Goal: Task Accomplishment & Management: Use online tool/utility

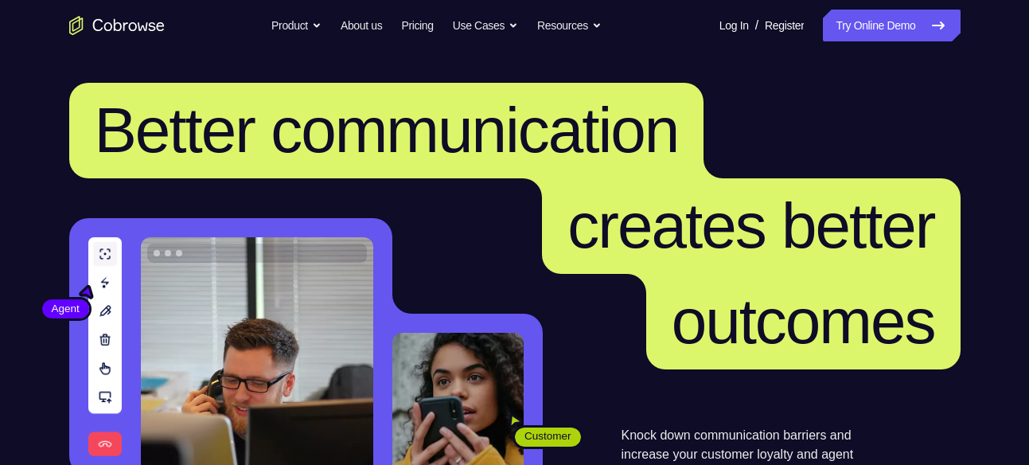
click at [874, 8] on nav "Go back Powerful, Flexible and Trustworthy. Avoid all extra friction for both A…" at bounding box center [514, 25] width 1029 height 51
click at [873, 16] on link "Try Online Demo" at bounding box center [891, 26] width 137 height 32
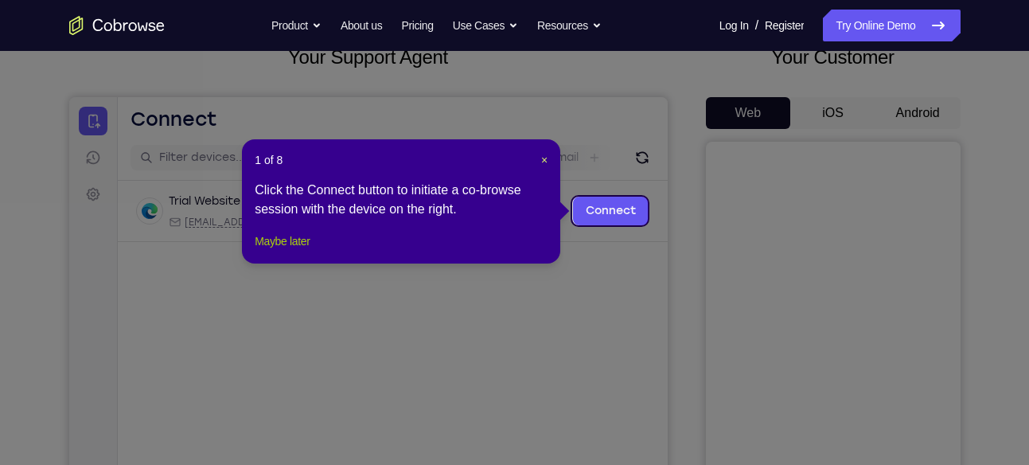
click at [265, 251] on button "Maybe later" at bounding box center [282, 241] width 55 height 19
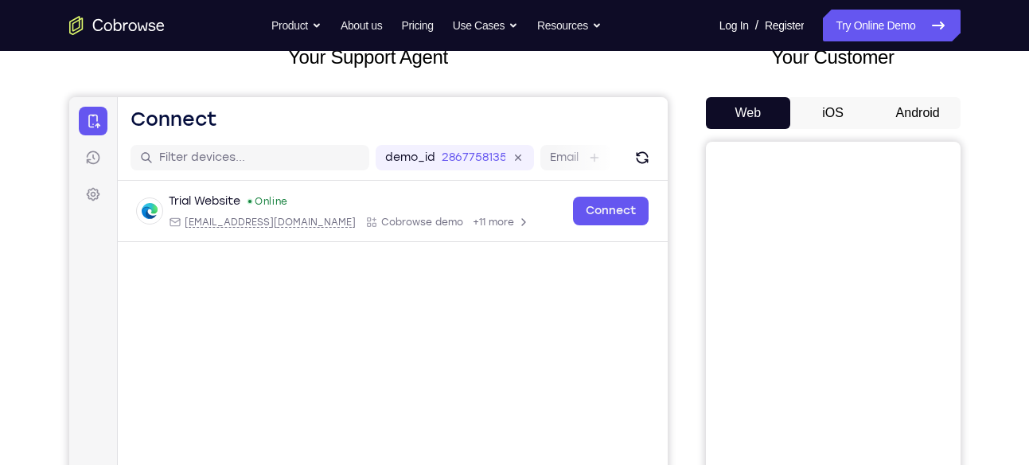
click at [919, 119] on button "Android" at bounding box center [918, 113] width 85 height 32
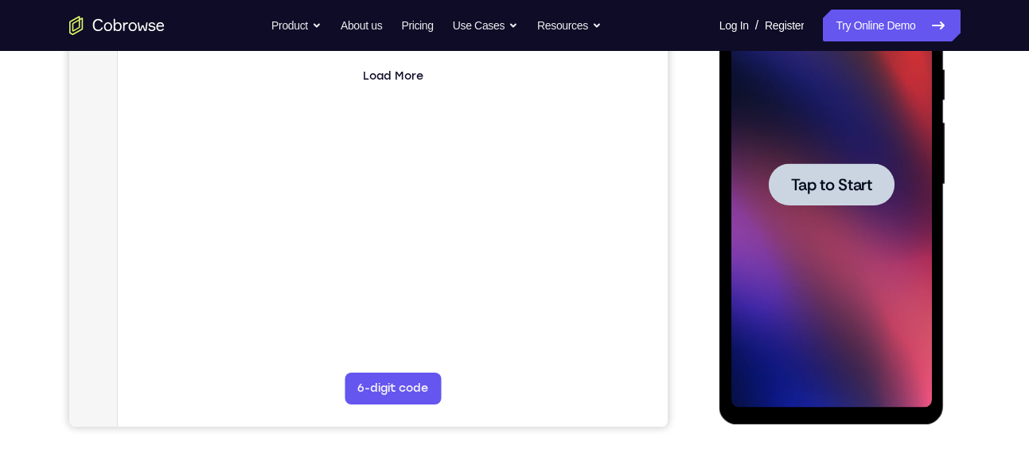
scroll to position [314, 0]
click at [865, 213] on div at bounding box center [832, 184] width 201 height 446
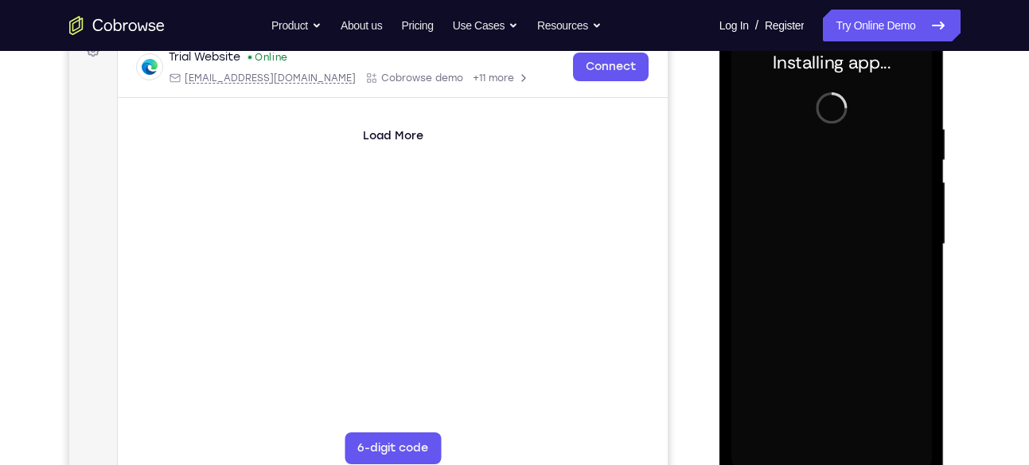
scroll to position [283, 0]
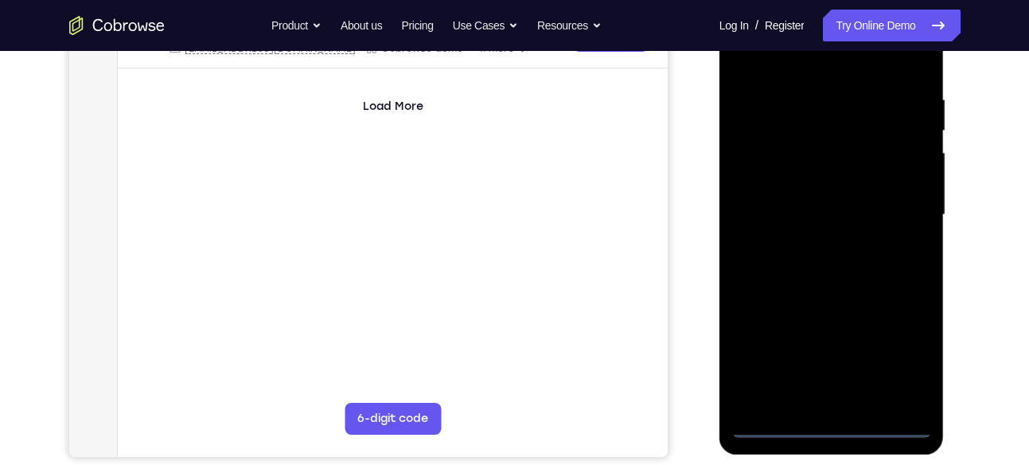
click at [828, 424] on div at bounding box center [832, 215] width 201 height 446
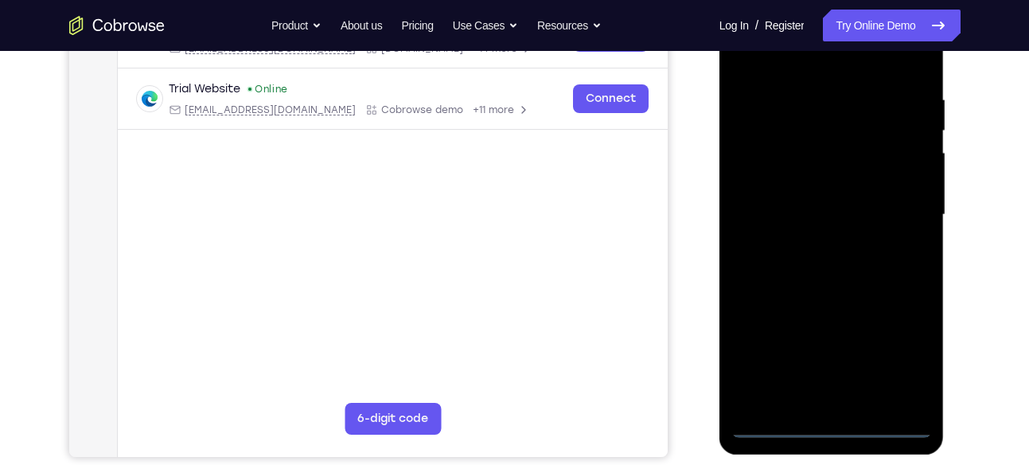
click at [905, 356] on div at bounding box center [832, 215] width 201 height 446
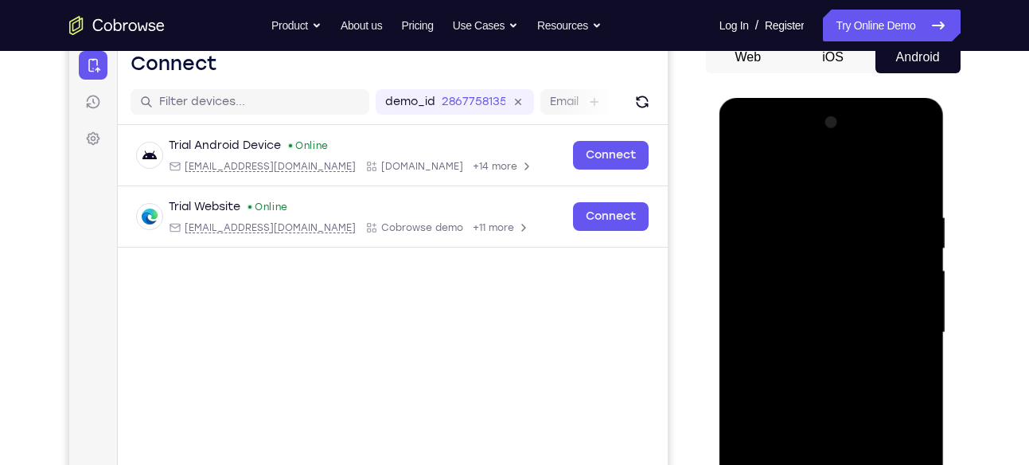
click at [826, 182] on div at bounding box center [832, 333] width 201 height 446
click at [905, 329] on div at bounding box center [832, 333] width 201 height 446
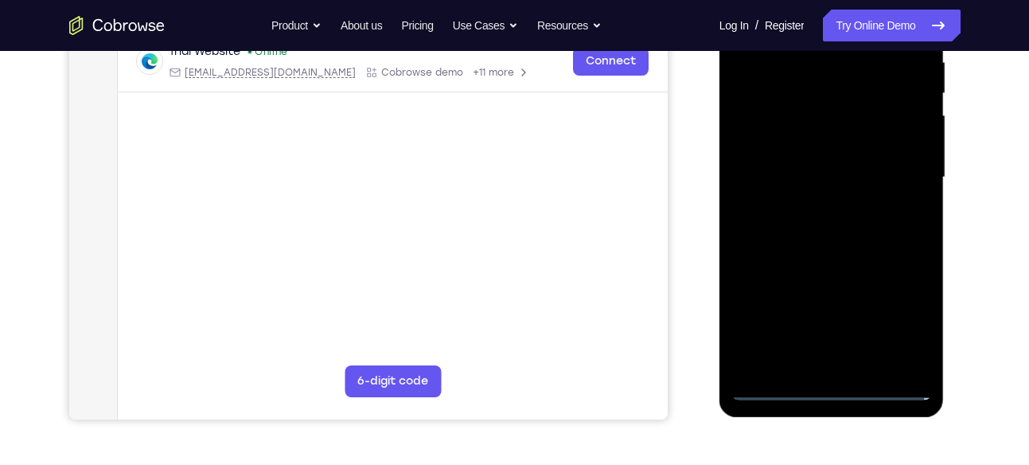
scroll to position [326, 0]
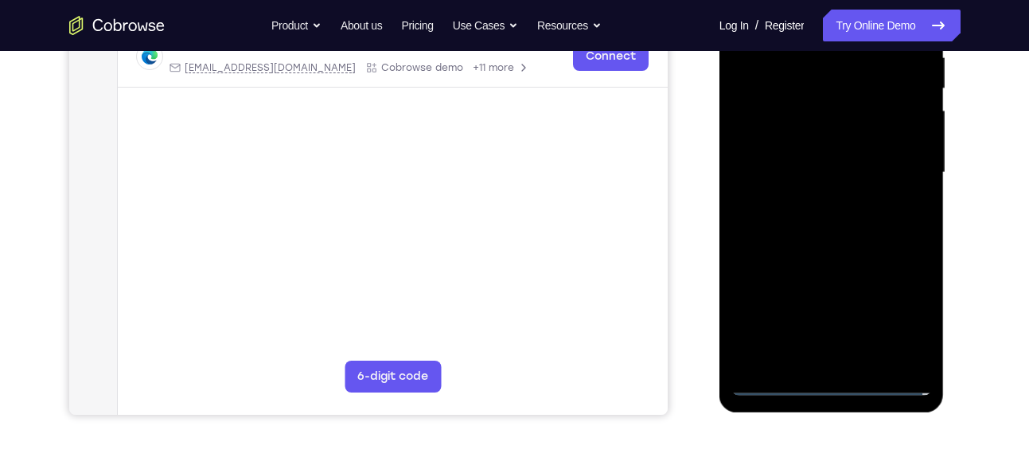
click at [854, 359] on div at bounding box center [832, 173] width 201 height 446
click at [842, 251] on div at bounding box center [832, 173] width 201 height 446
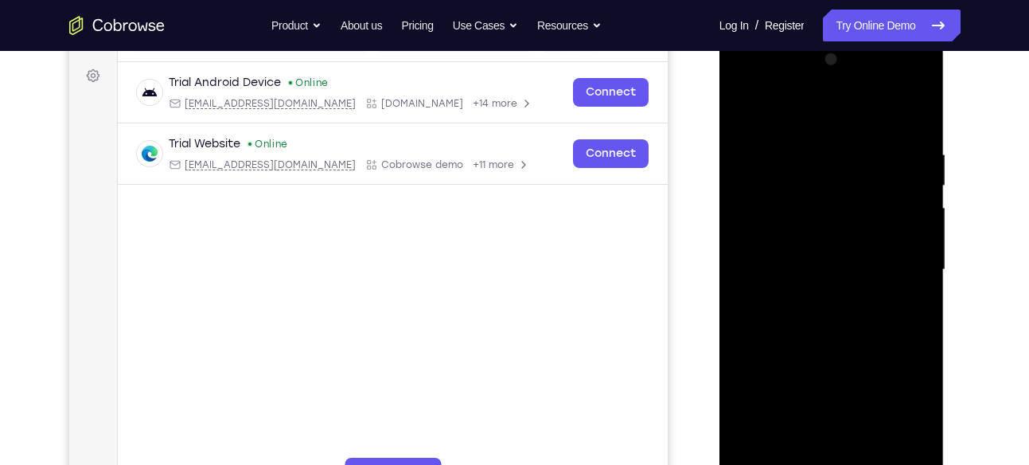
scroll to position [228, 0]
click at [823, 193] on div at bounding box center [832, 271] width 201 height 446
click at [798, 281] on div at bounding box center [832, 271] width 201 height 446
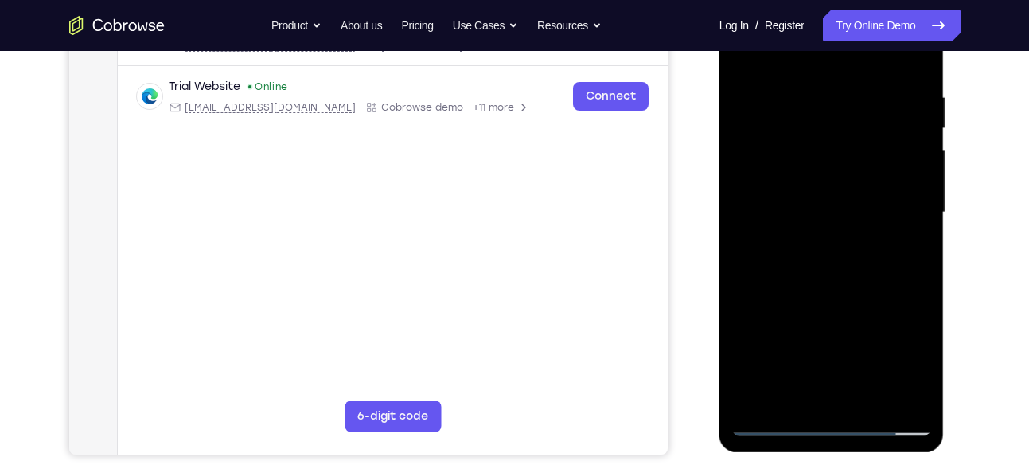
scroll to position [308, 0]
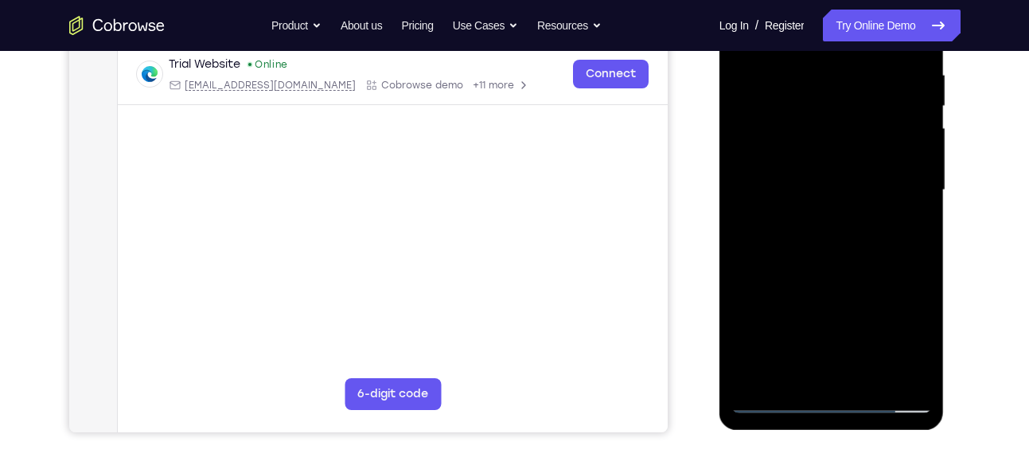
click at [842, 373] on div at bounding box center [832, 190] width 201 height 446
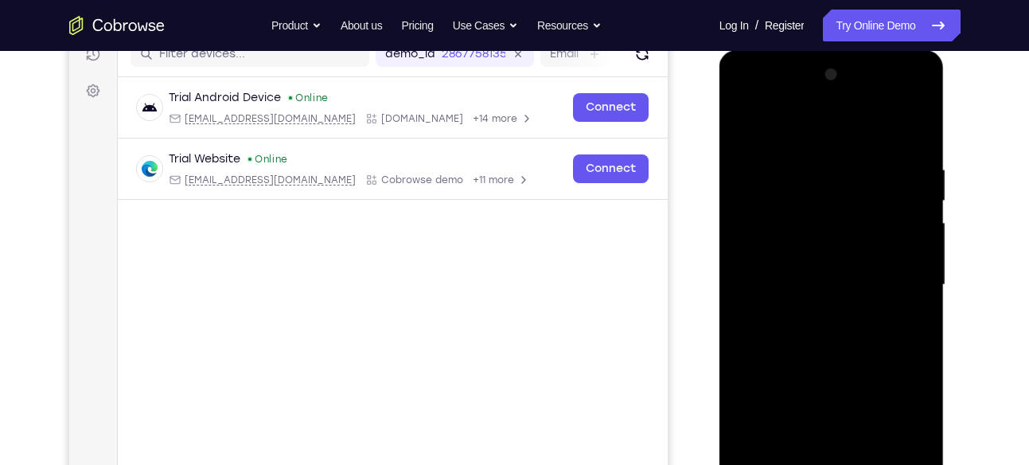
scroll to position [211, 0]
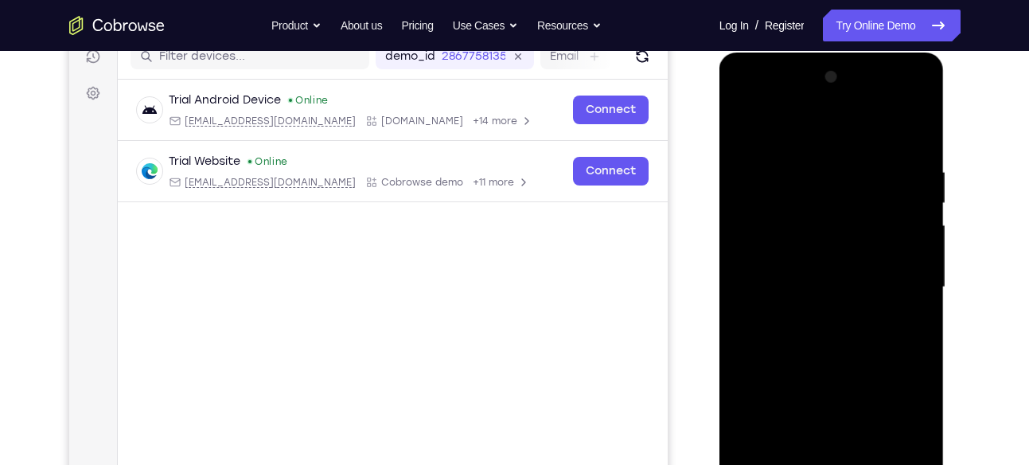
click at [814, 224] on div at bounding box center [832, 287] width 201 height 446
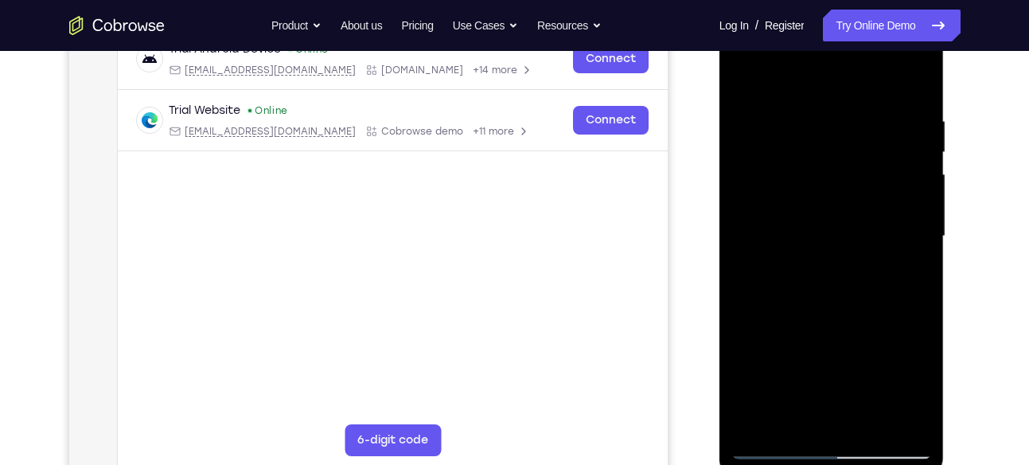
scroll to position [258, 0]
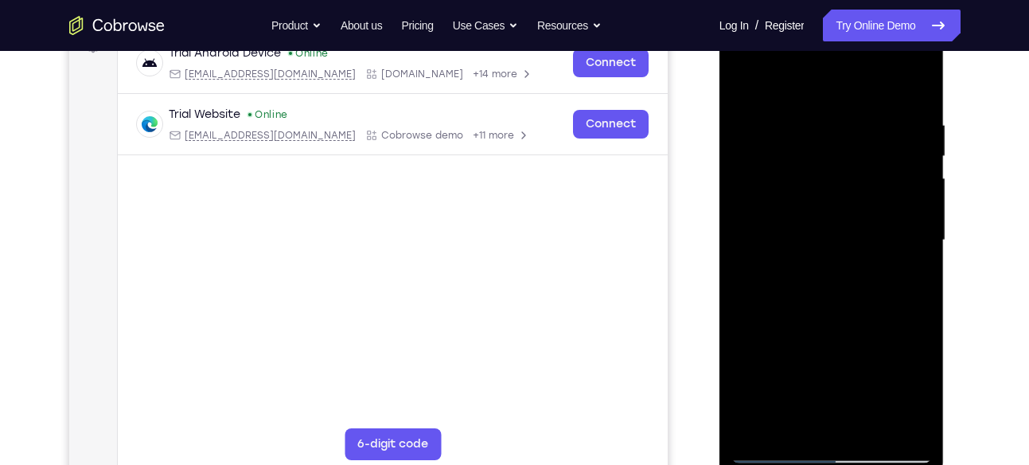
click at [841, 299] on div at bounding box center [832, 241] width 201 height 446
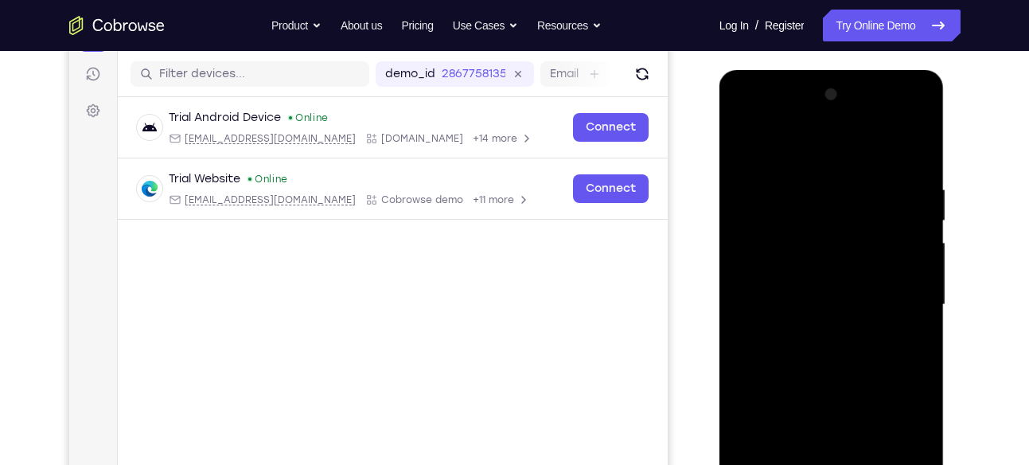
scroll to position [190, 0]
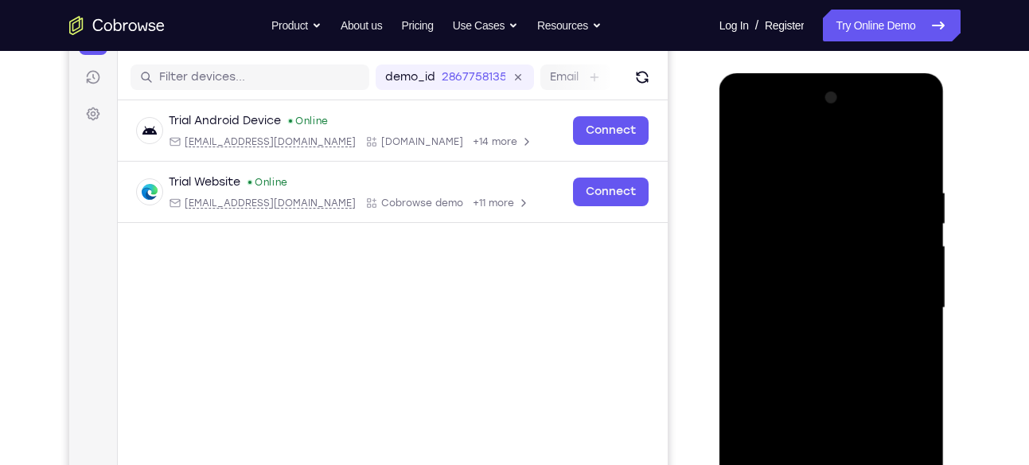
click at [807, 180] on div at bounding box center [832, 308] width 201 height 446
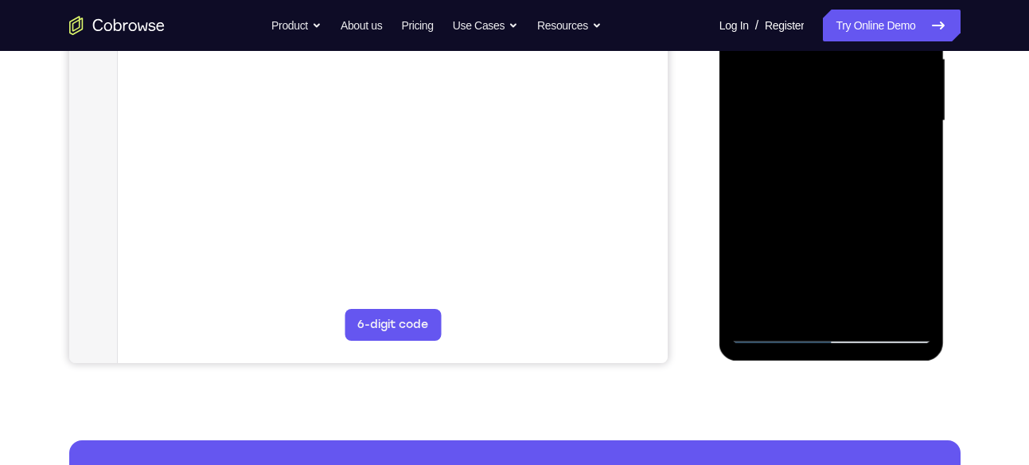
scroll to position [378, 0]
click at [888, 303] on div at bounding box center [832, 120] width 201 height 446
click at [854, 303] on div at bounding box center [832, 120] width 201 height 446
click at [781, 324] on div at bounding box center [832, 120] width 201 height 446
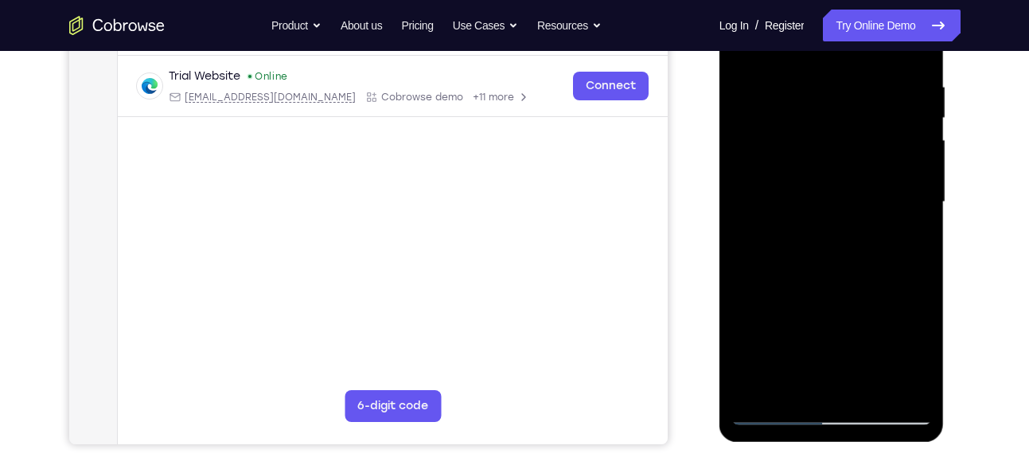
click at [839, 211] on div at bounding box center [832, 202] width 201 height 446
click at [865, 383] on div at bounding box center [832, 202] width 201 height 446
drag, startPoint x: 901, startPoint y: 380, endPoint x: 831, endPoint y: 317, distance: 94.1
click at [831, 317] on div at bounding box center [832, 202] width 201 height 446
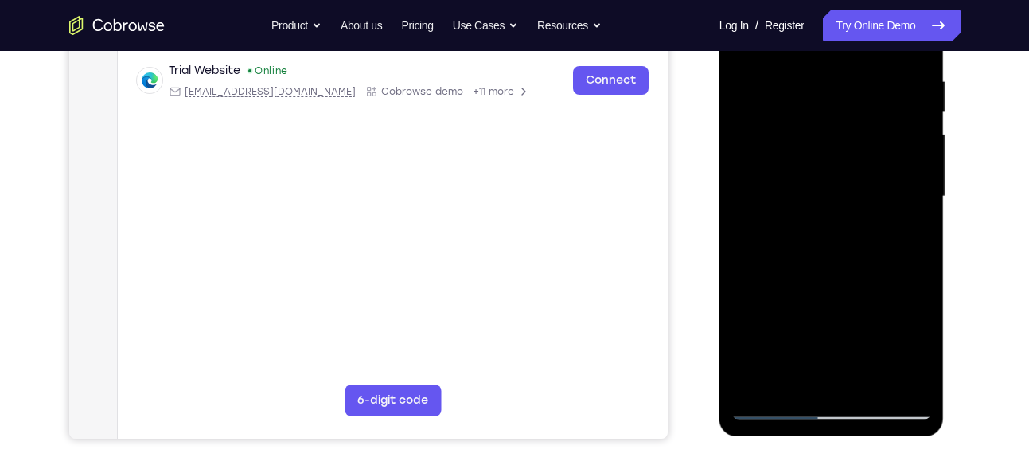
scroll to position [303, 0]
click at [893, 376] on div at bounding box center [832, 196] width 201 height 446
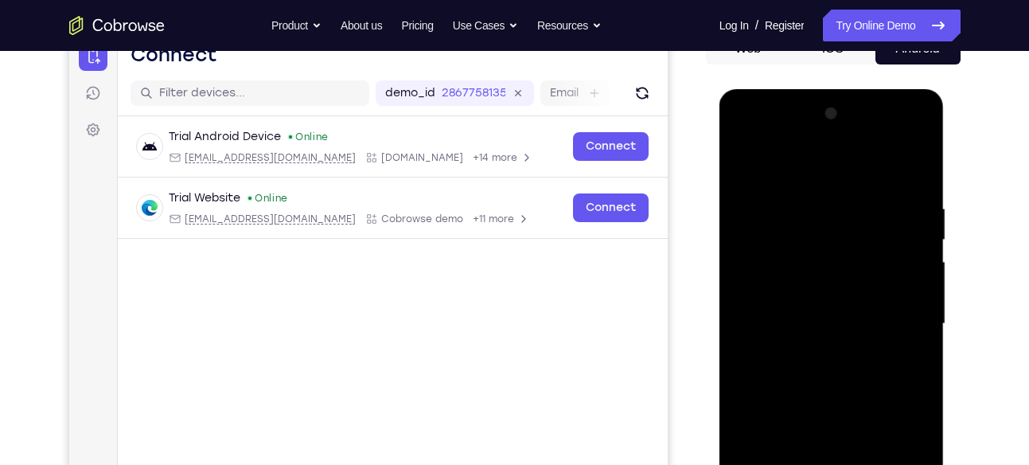
scroll to position [174, 0]
click at [908, 171] on div at bounding box center [832, 325] width 201 height 446
click at [920, 193] on div at bounding box center [832, 325] width 201 height 446
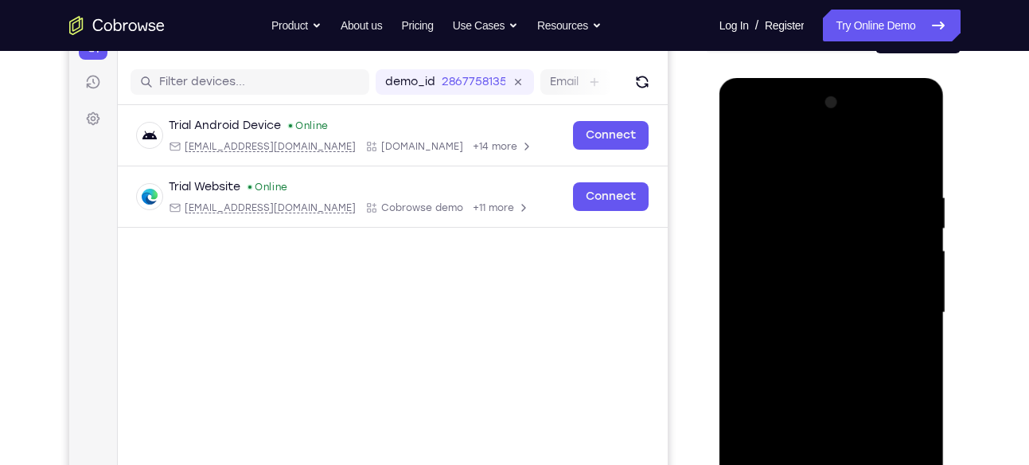
scroll to position [186, 0]
click at [916, 161] on div at bounding box center [832, 312] width 201 height 446
click at [916, 154] on div at bounding box center [832, 312] width 201 height 446
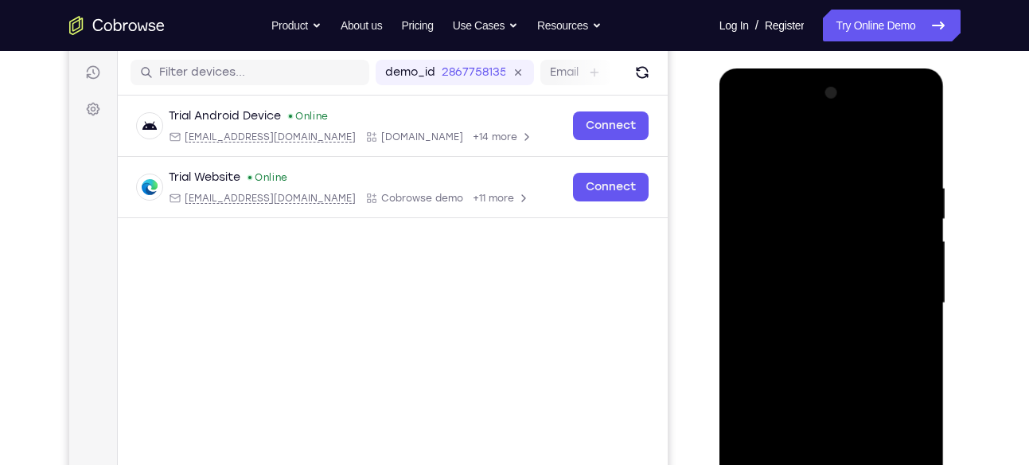
scroll to position [196, 0]
click at [748, 136] on div at bounding box center [832, 303] width 201 height 446
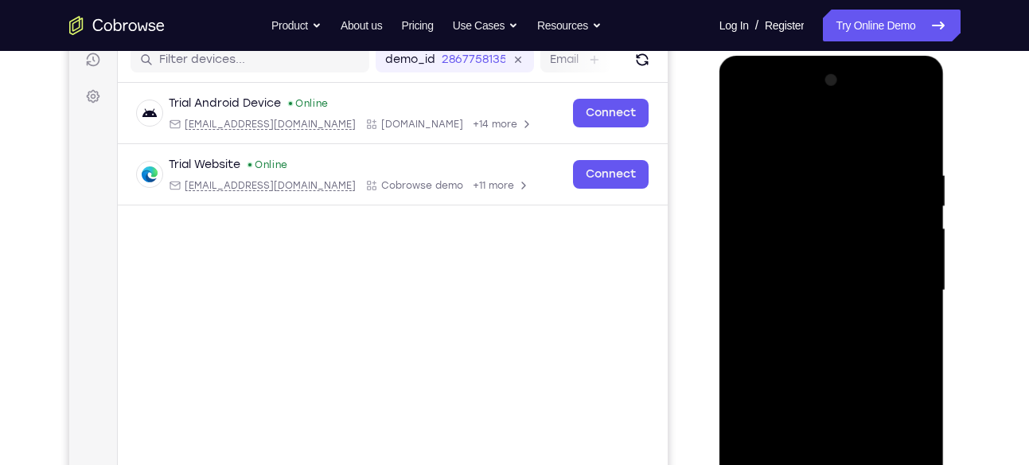
scroll to position [205, 0]
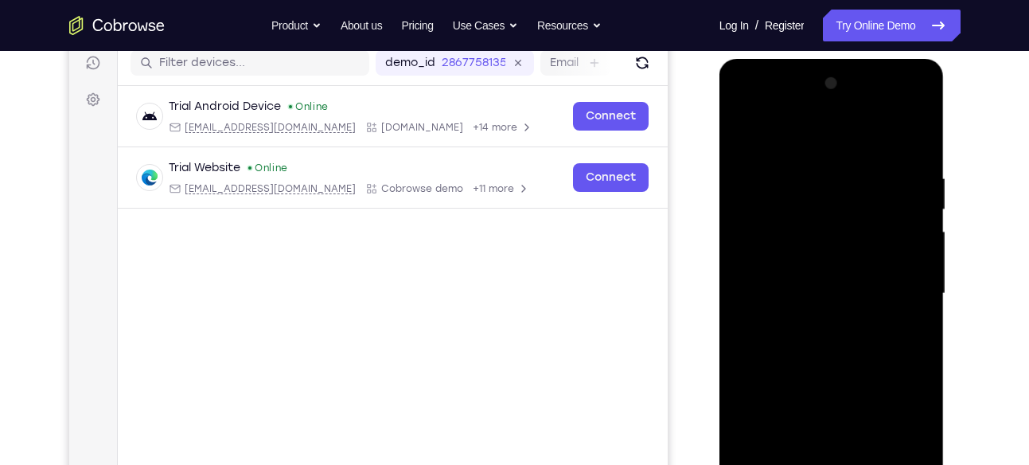
click at [744, 131] on div at bounding box center [832, 294] width 201 height 446
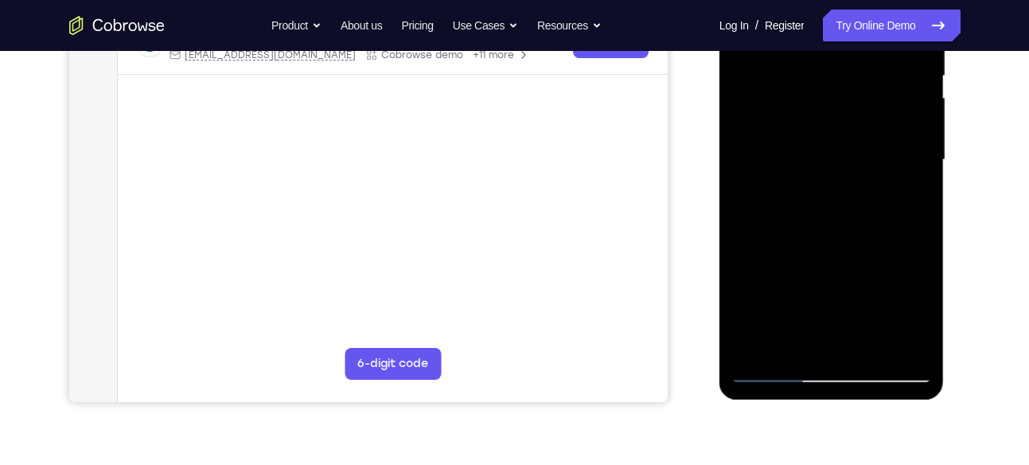
scroll to position [345, 0]
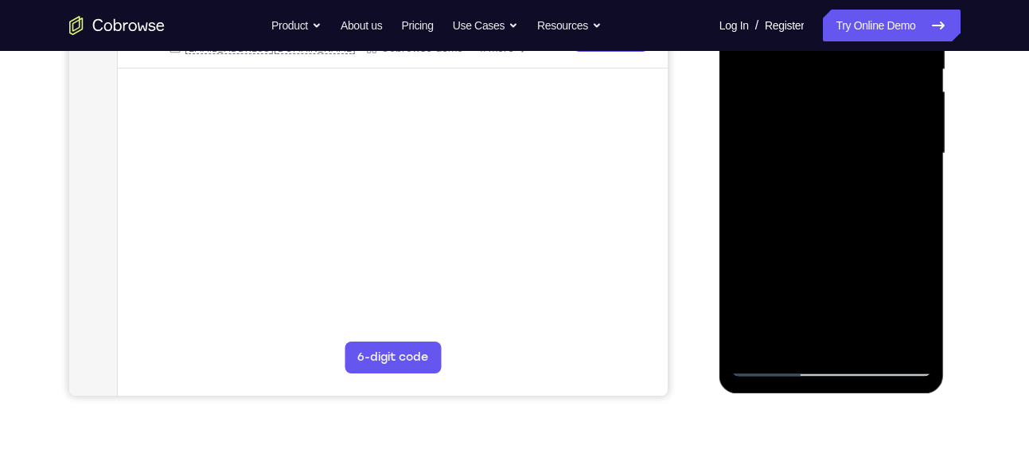
drag, startPoint x: 869, startPoint y: 334, endPoint x: 810, endPoint y: 243, distance: 107.8
click at [810, 243] on div at bounding box center [832, 154] width 201 height 446
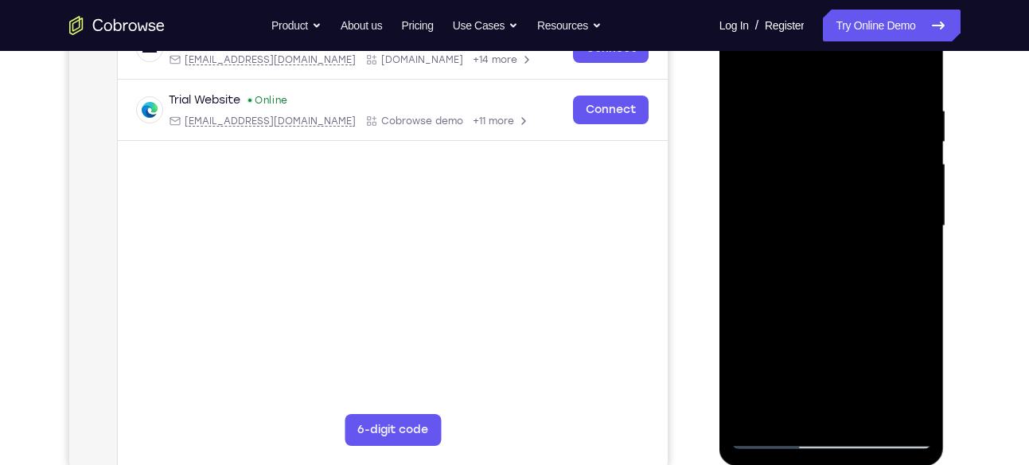
scroll to position [271, 0]
click at [840, 183] on div at bounding box center [832, 228] width 201 height 446
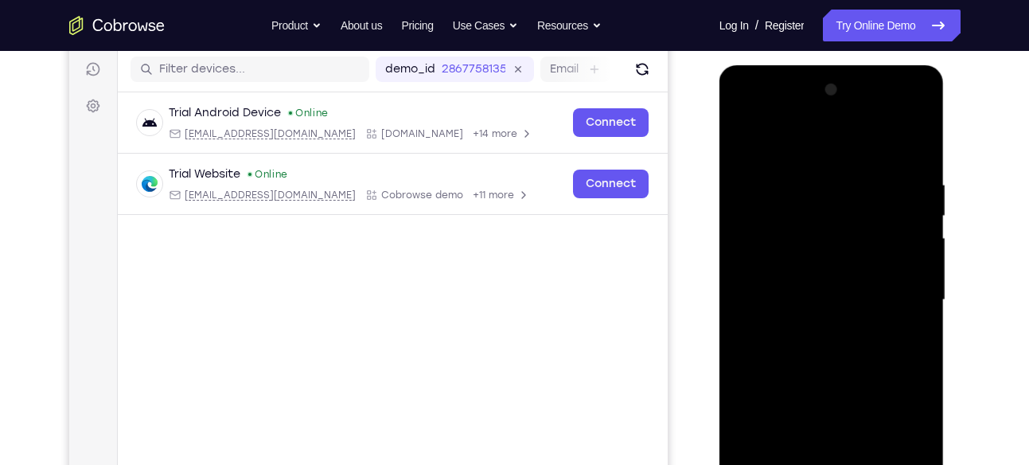
scroll to position [193, 0]
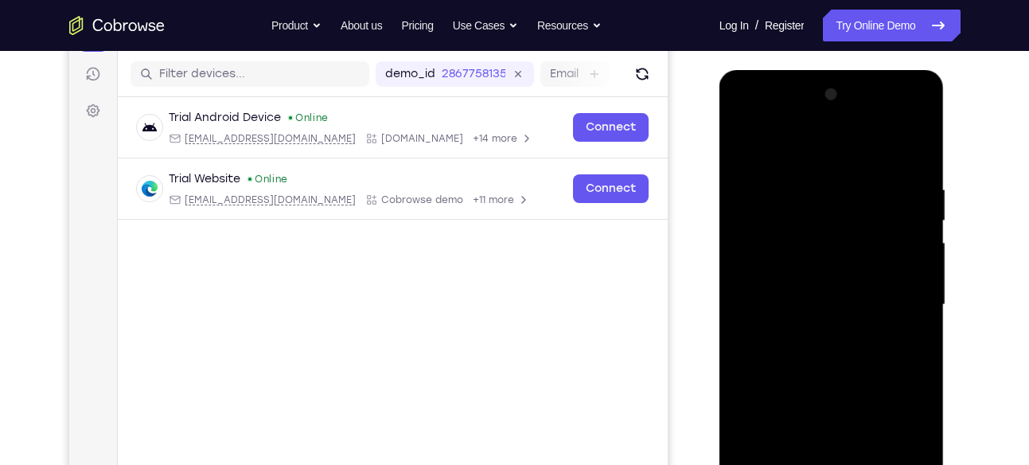
click at [749, 150] on div at bounding box center [832, 305] width 201 height 446
click at [798, 290] on div at bounding box center [832, 305] width 201 height 446
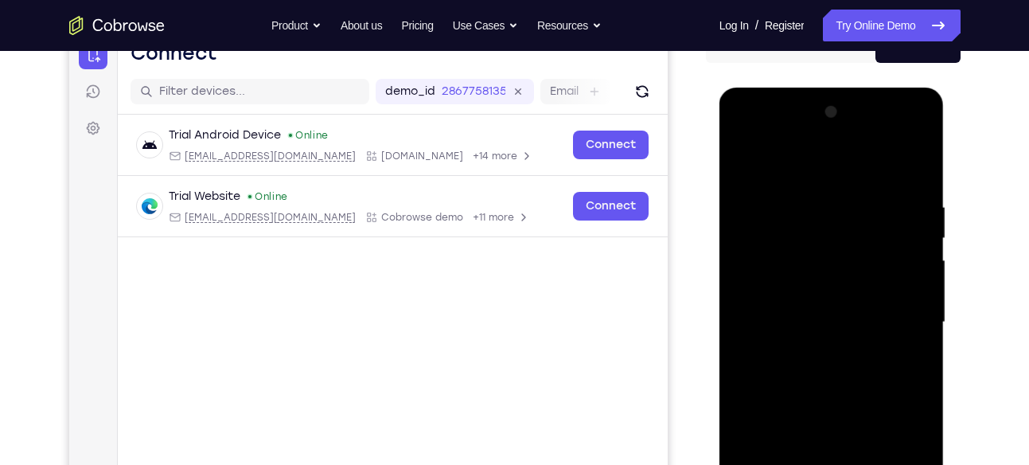
scroll to position [174, 0]
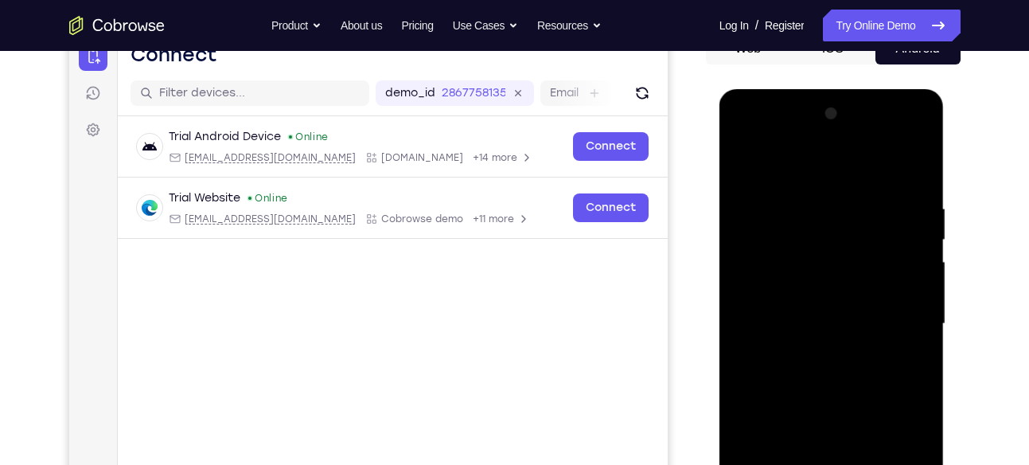
click at [741, 166] on div at bounding box center [832, 324] width 201 height 446
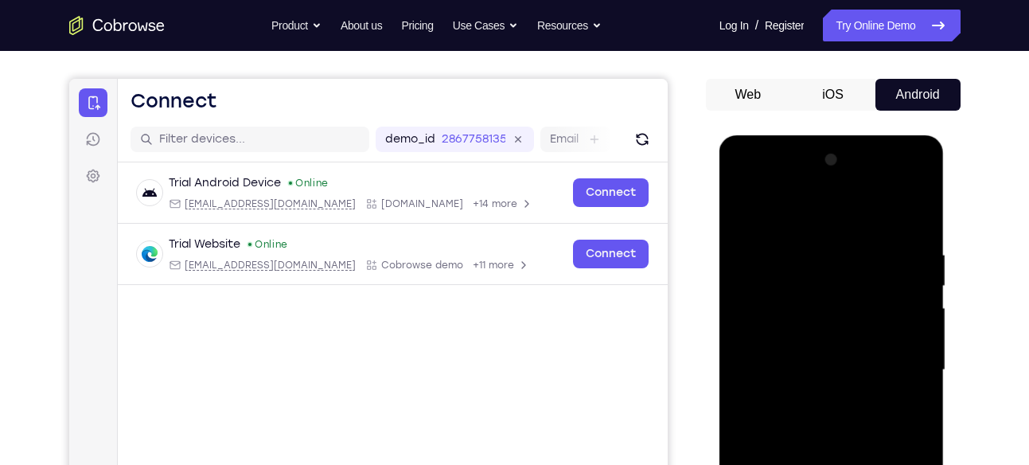
scroll to position [127, 0]
click at [748, 210] on div at bounding box center [832, 371] width 201 height 446
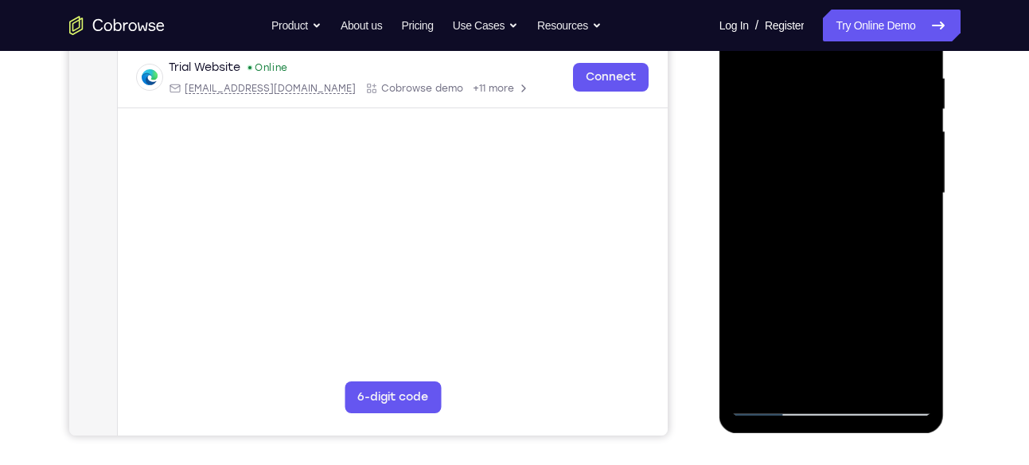
scroll to position [315, 0]
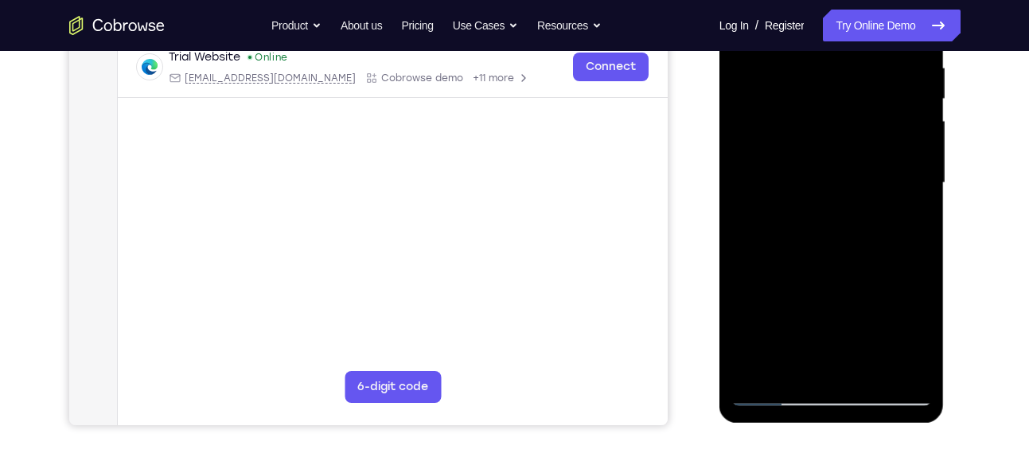
click at [923, 349] on div at bounding box center [832, 183] width 201 height 446
drag, startPoint x: 870, startPoint y: 302, endPoint x: 866, endPoint y: 115, distance: 186.3
click at [866, 115] on div at bounding box center [832, 183] width 201 height 446
drag, startPoint x: 854, startPoint y: 288, endPoint x: 882, endPoint y: 83, distance: 207.3
click at [882, 83] on div at bounding box center [832, 183] width 201 height 446
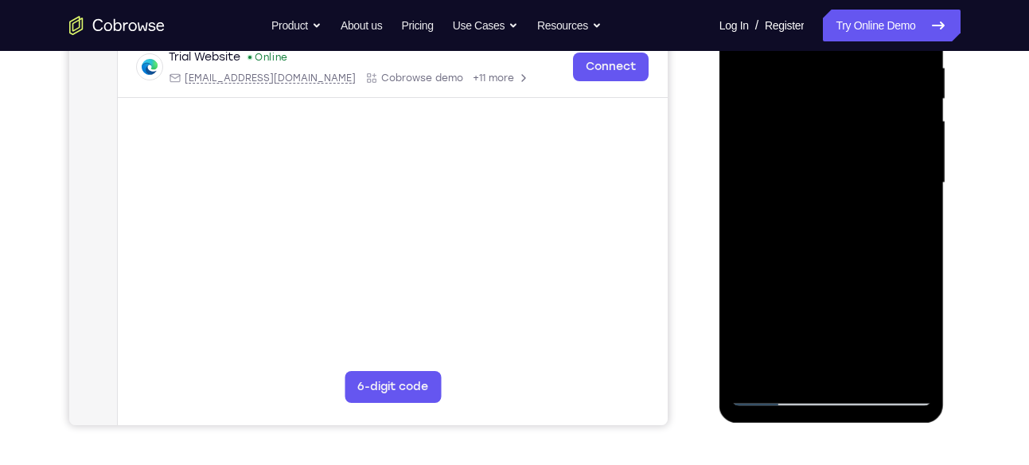
drag, startPoint x: 850, startPoint y: 279, endPoint x: 870, endPoint y: 83, distance: 197.6
click at [870, 83] on div at bounding box center [832, 183] width 201 height 446
drag, startPoint x: 865, startPoint y: 315, endPoint x: 869, endPoint y: 83, distance: 232.5
click at [869, 83] on div at bounding box center [832, 183] width 201 height 446
drag, startPoint x: 857, startPoint y: 331, endPoint x: 870, endPoint y: 87, distance: 244.8
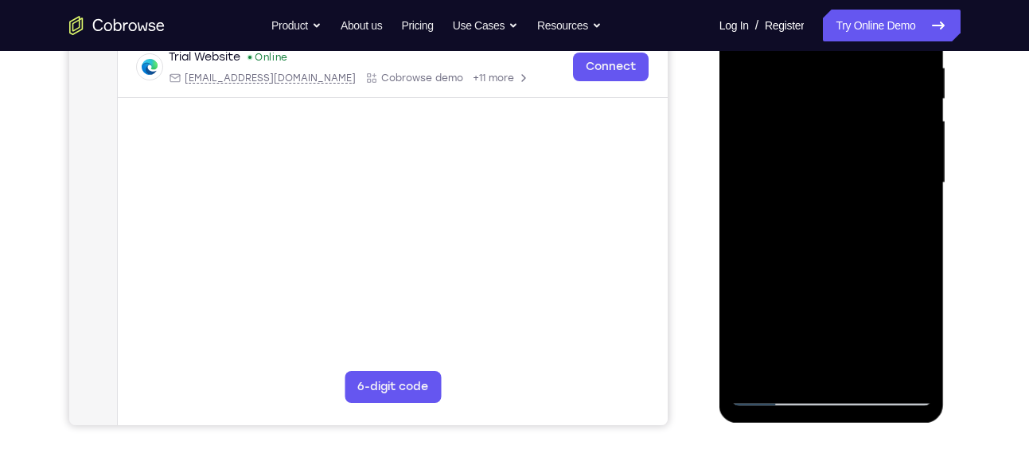
click at [870, 87] on div at bounding box center [832, 183] width 201 height 446
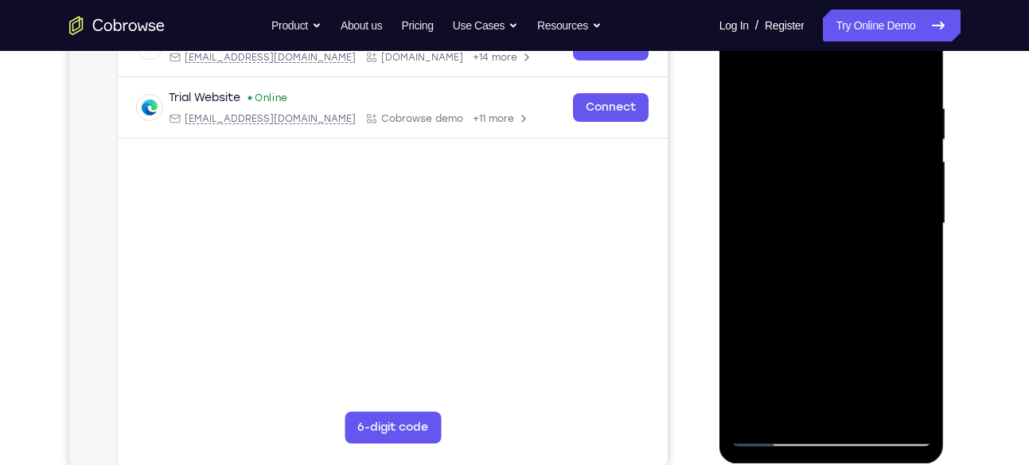
scroll to position [314, 0]
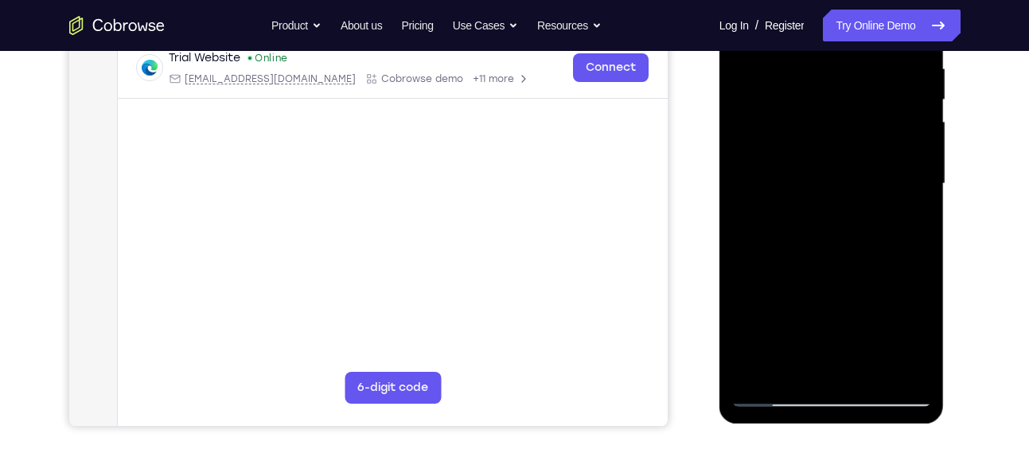
click at [793, 373] on div at bounding box center [832, 184] width 201 height 446
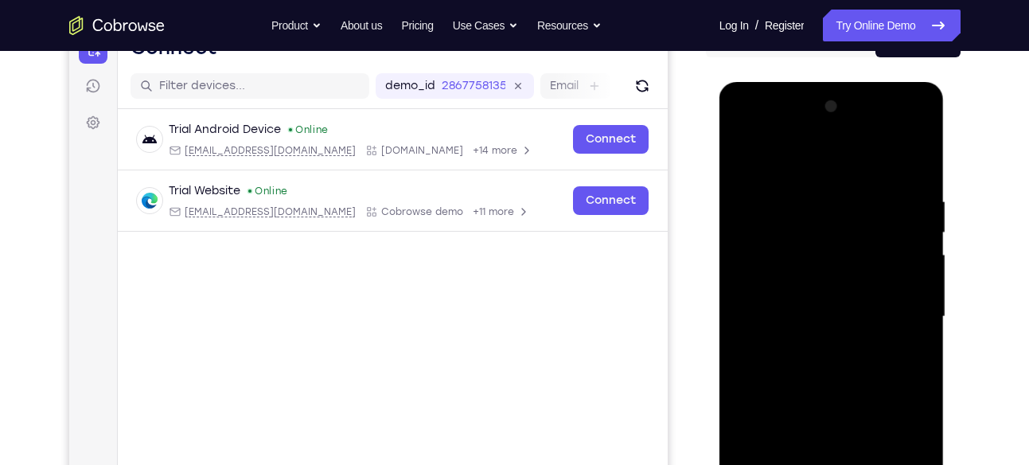
scroll to position [181, 0]
click at [829, 154] on div at bounding box center [832, 318] width 201 height 446
drag, startPoint x: 825, startPoint y: 287, endPoint x: 825, endPoint y: 339, distance: 51.7
click at [825, 339] on div at bounding box center [832, 318] width 201 height 446
click at [826, 208] on div at bounding box center [832, 318] width 201 height 446
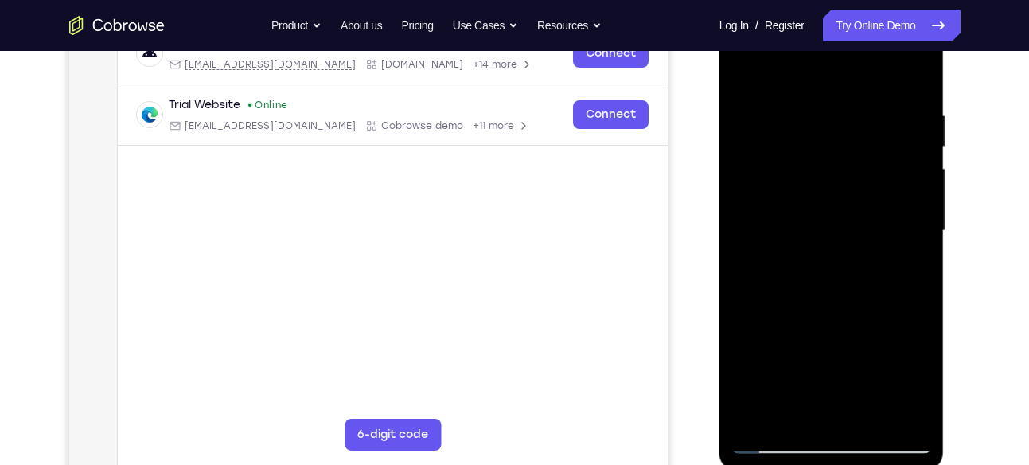
scroll to position [266, 0]
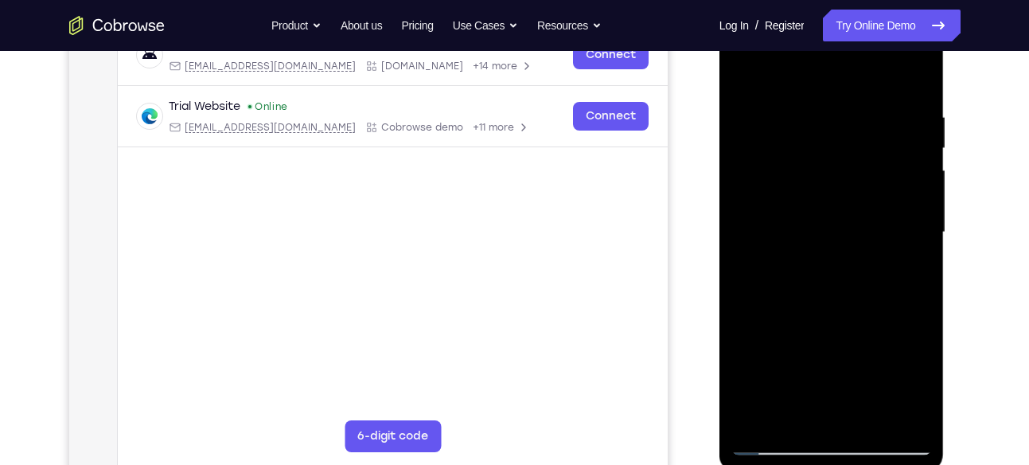
click at [777, 334] on div at bounding box center [832, 233] width 201 height 446
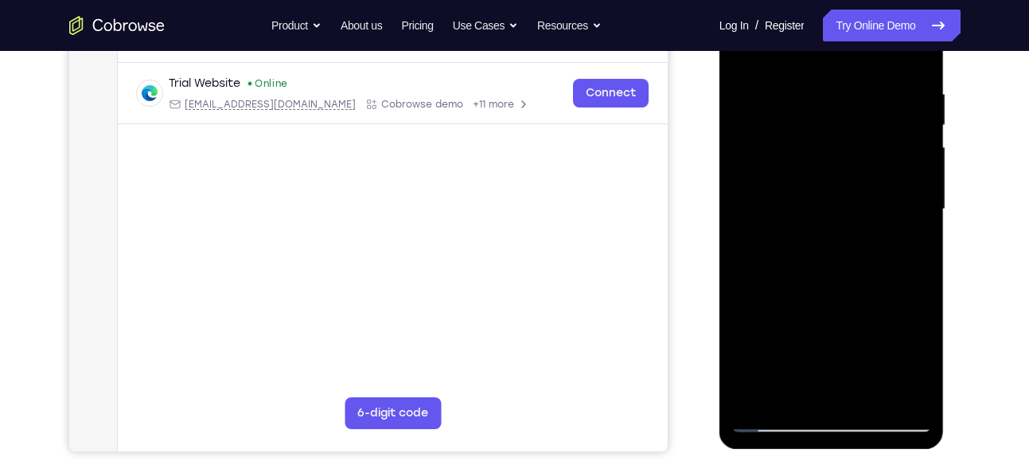
scroll to position [292, 0]
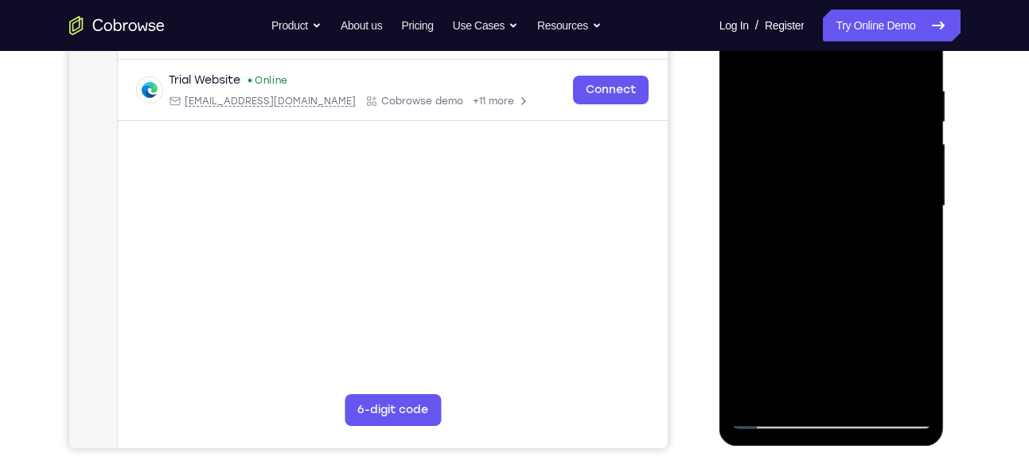
click at [924, 217] on div at bounding box center [832, 206] width 201 height 446
drag, startPoint x: 871, startPoint y: 299, endPoint x: 870, endPoint y: 83, distance: 216.5
click at [870, 83] on div at bounding box center [832, 206] width 201 height 446
drag, startPoint x: 860, startPoint y: 353, endPoint x: 859, endPoint y: 228, distance: 125.0
click at [859, 228] on div at bounding box center [832, 206] width 201 height 446
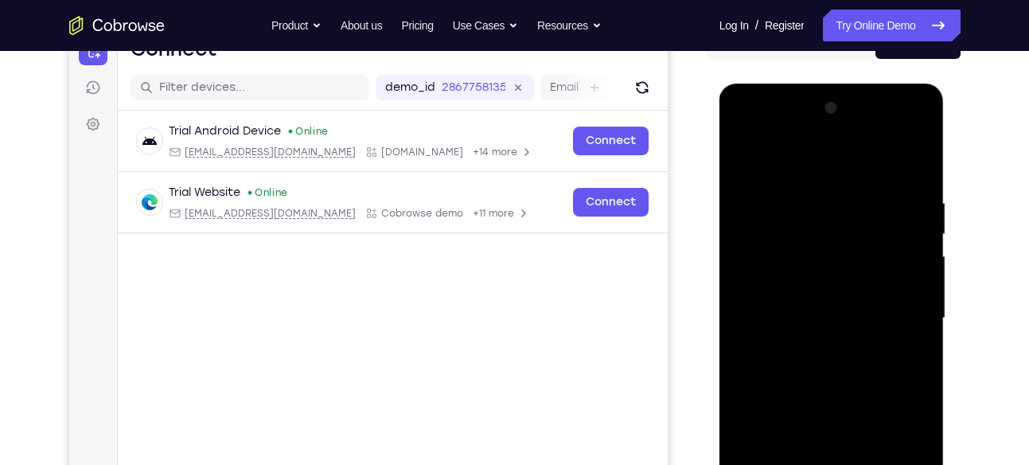
scroll to position [160, 0]
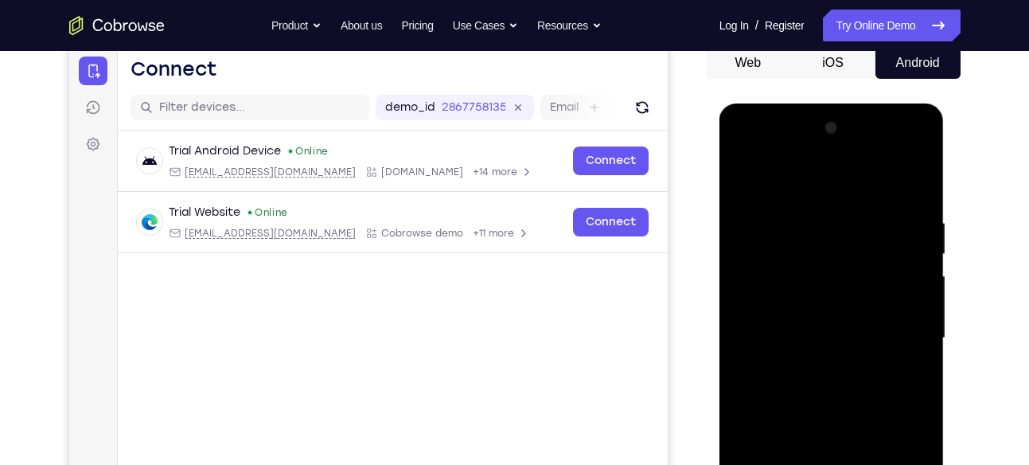
click at [748, 173] on div at bounding box center [832, 338] width 201 height 446
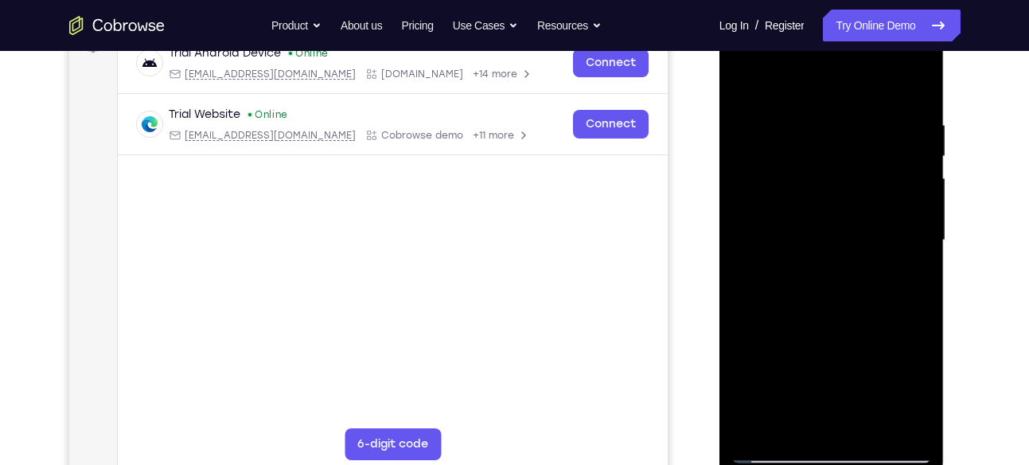
scroll to position [259, 0]
click at [834, 304] on div at bounding box center [832, 240] width 201 height 446
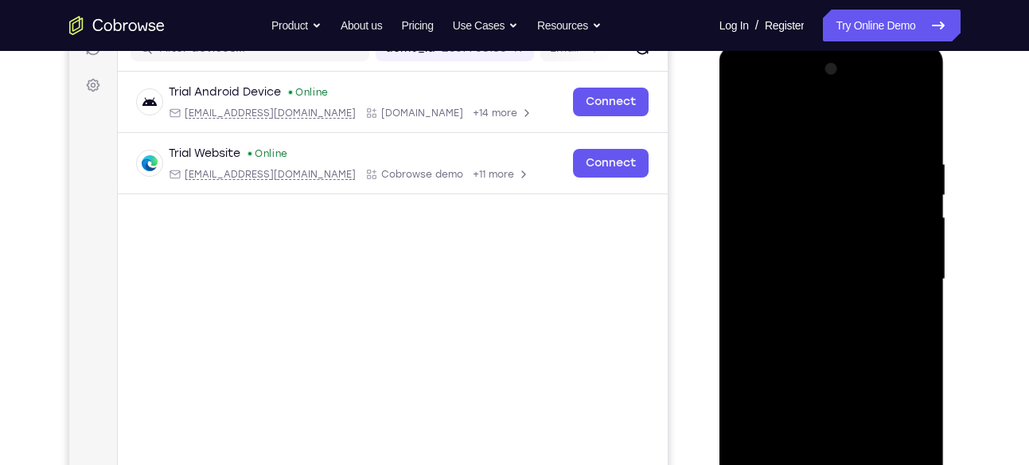
scroll to position [218, 0]
click at [838, 264] on div at bounding box center [832, 280] width 201 height 446
drag, startPoint x: 838, startPoint y: 389, endPoint x: 838, endPoint y: 264, distance: 125.0
click at [838, 264] on div at bounding box center [832, 280] width 201 height 446
click at [917, 217] on div at bounding box center [832, 280] width 201 height 446
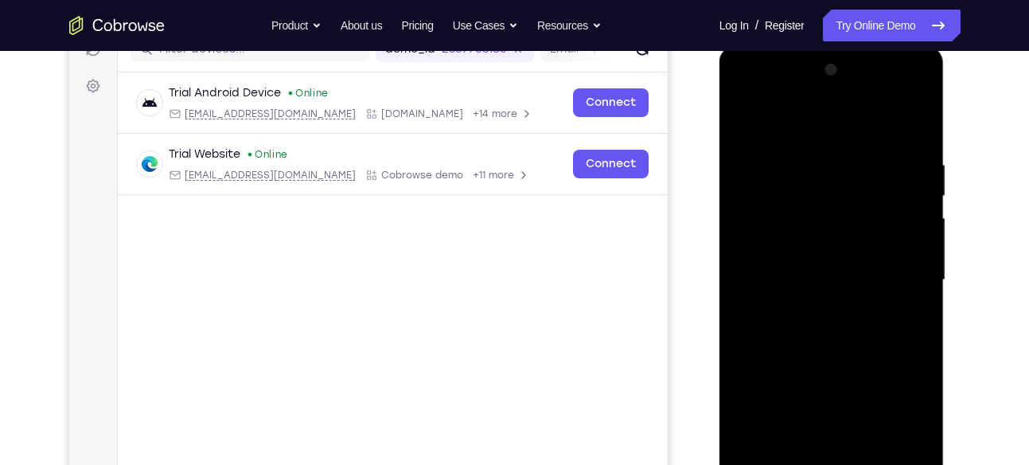
click at [917, 217] on div at bounding box center [832, 280] width 201 height 446
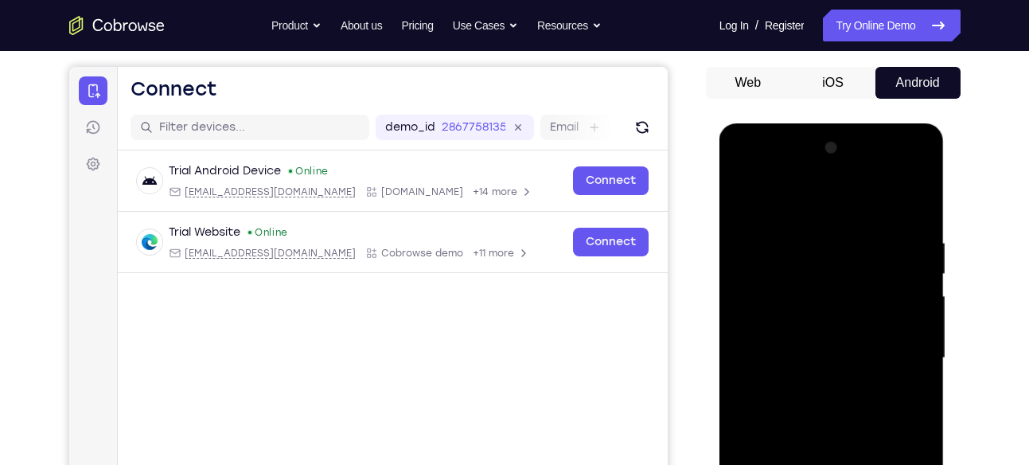
scroll to position [137, 0]
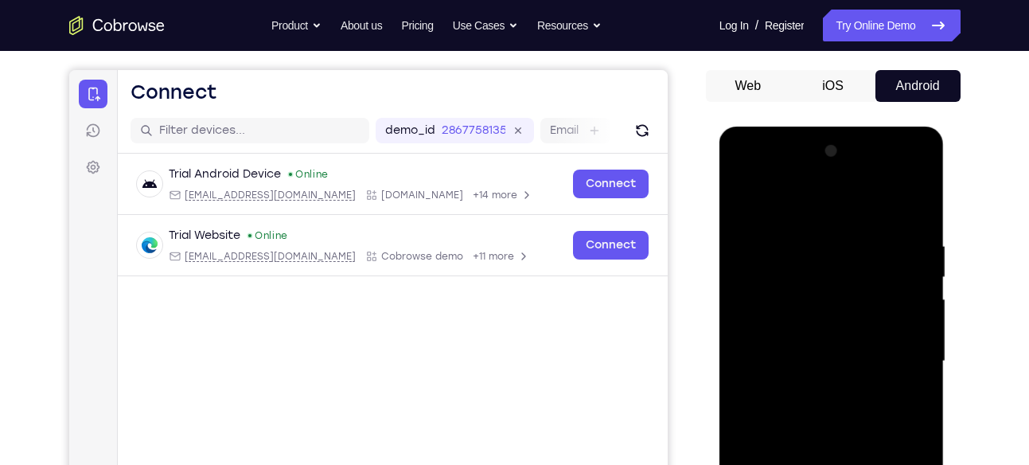
click at [748, 201] on div at bounding box center [832, 362] width 201 height 446
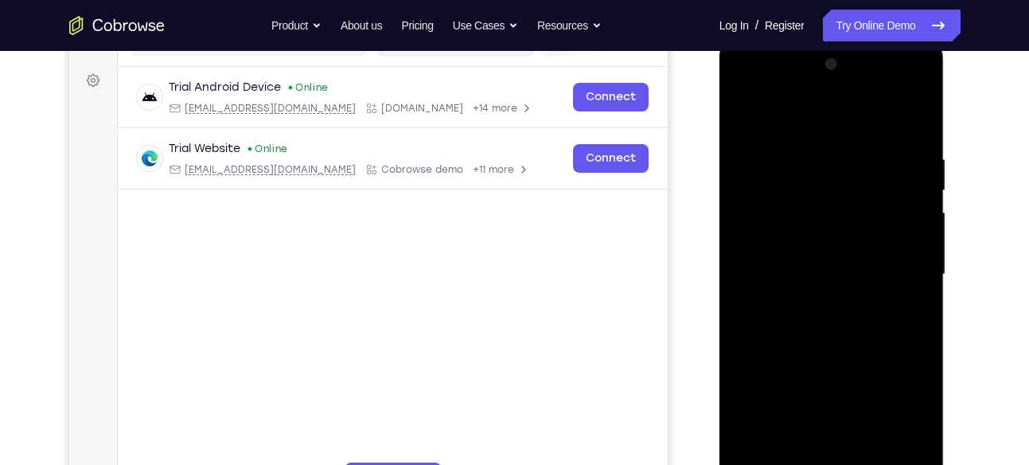
scroll to position [235, 0]
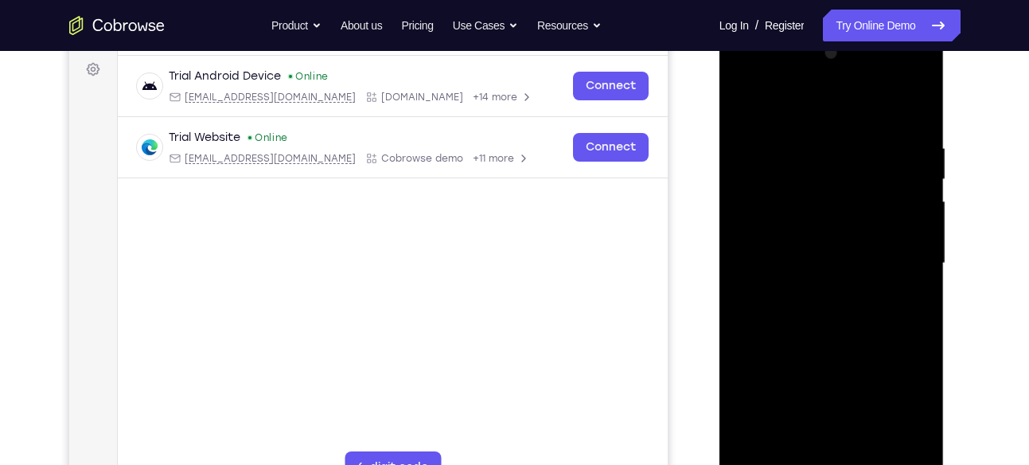
click at [759, 315] on div at bounding box center [832, 264] width 201 height 446
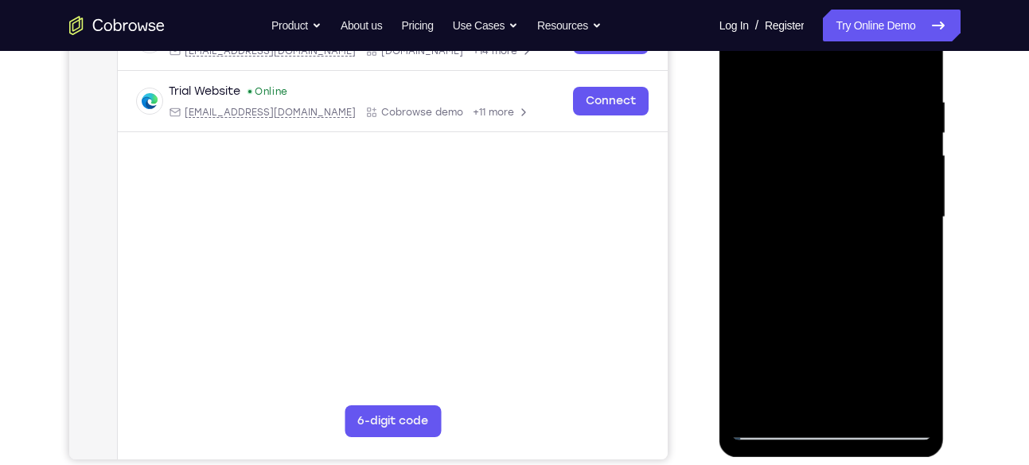
scroll to position [269, 0]
